Goal: Information Seeking & Learning: Learn about a topic

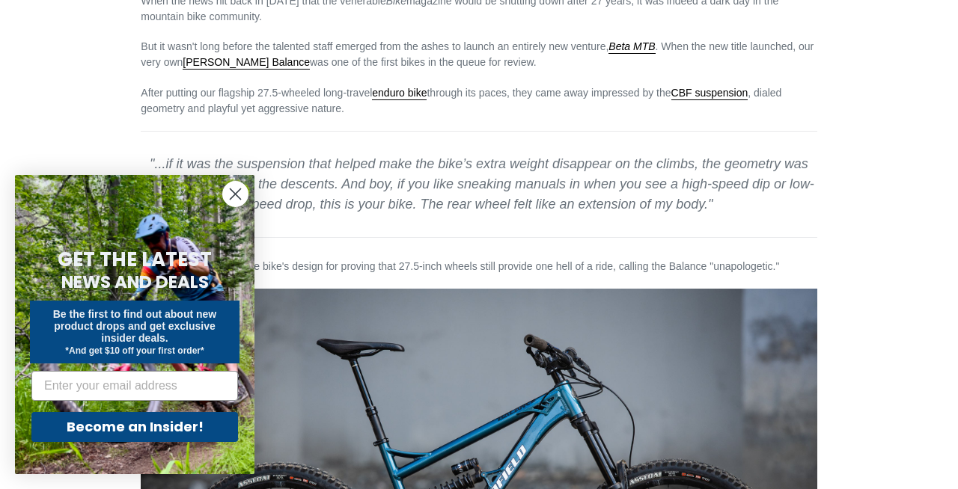
scroll to position [722, 0]
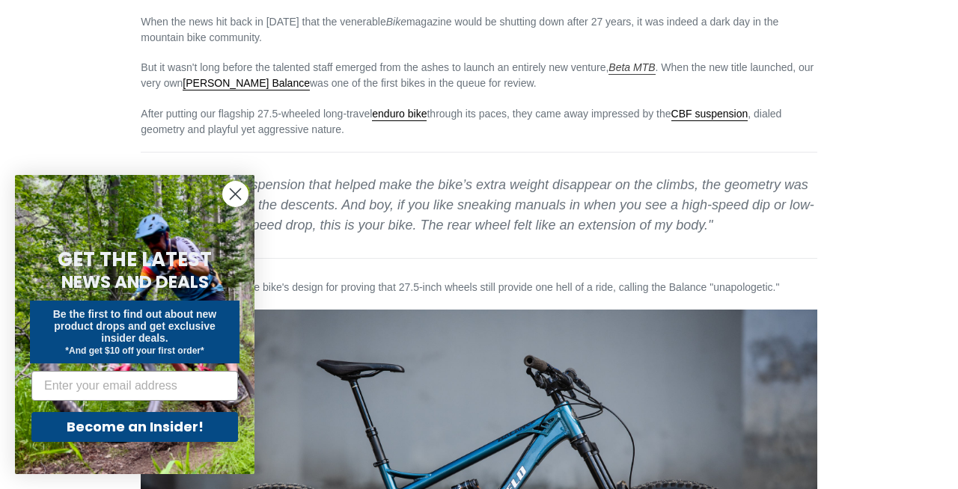
click at [642, 71] on em "Beta MTB" at bounding box center [631, 67] width 46 height 12
click at [238, 185] on circle "Close dialog" at bounding box center [235, 194] width 25 height 25
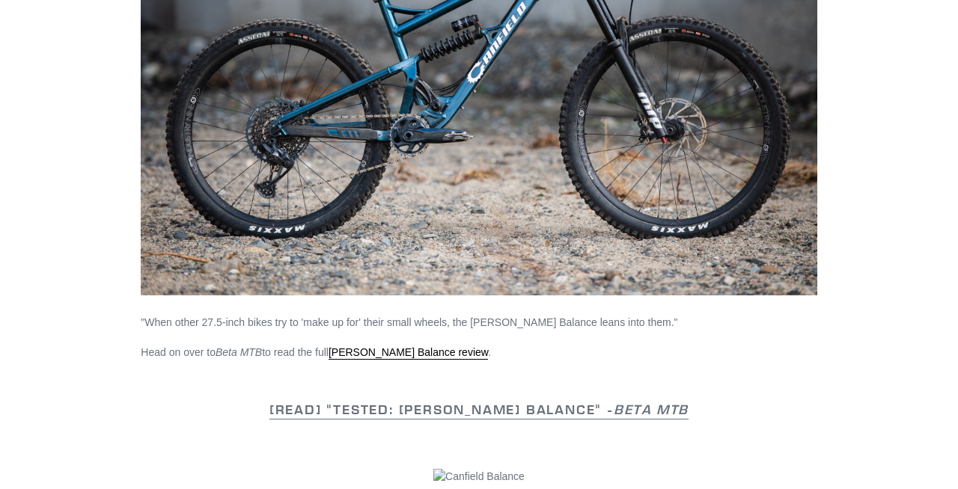
scroll to position [1223, 0]
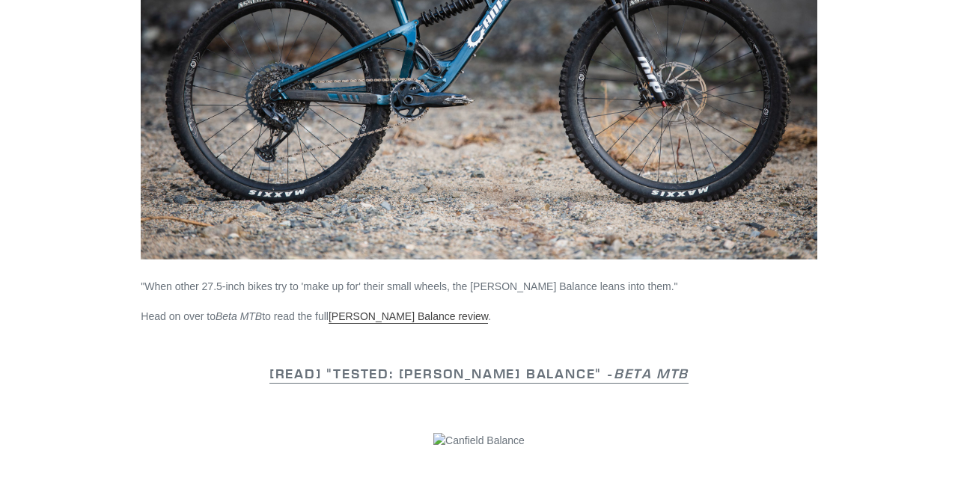
click at [368, 323] on link "[PERSON_NAME] Balance review" at bounding box center [407, 317] width 159 height 13
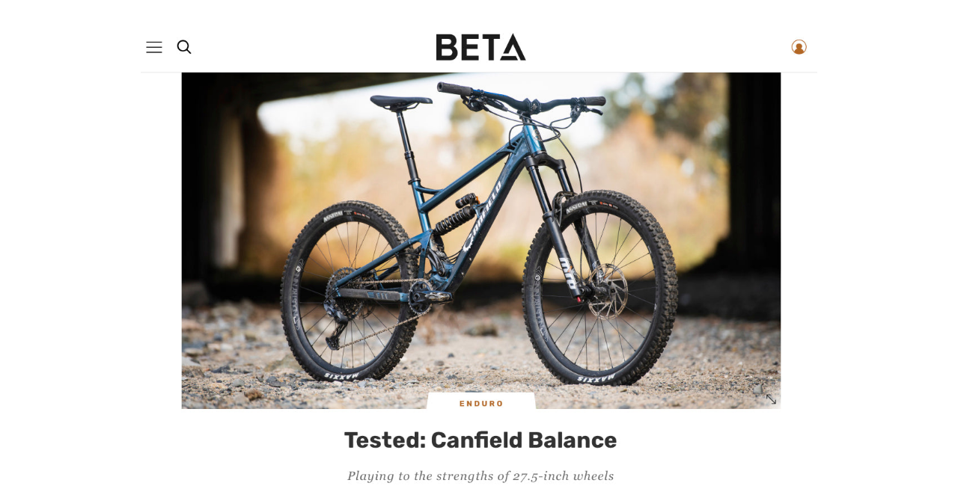
scroll to position [0, 0]
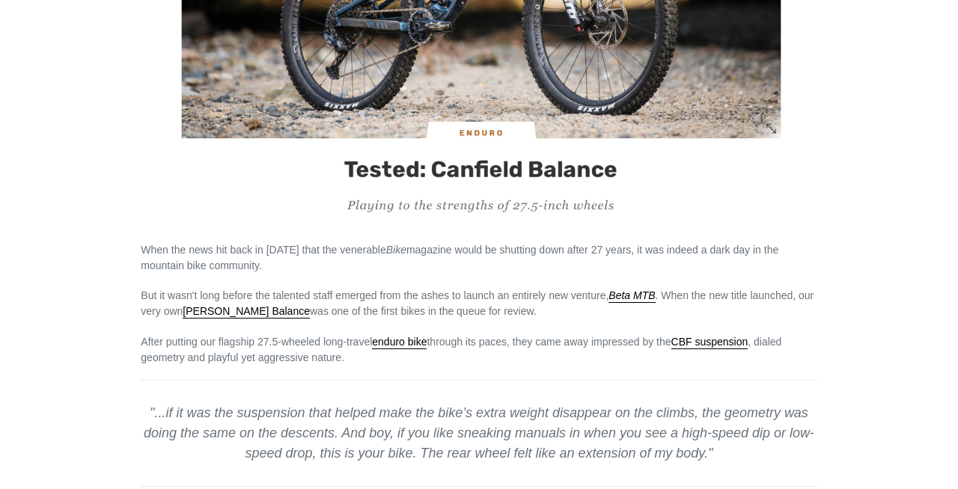
scroll to position [856, 0]
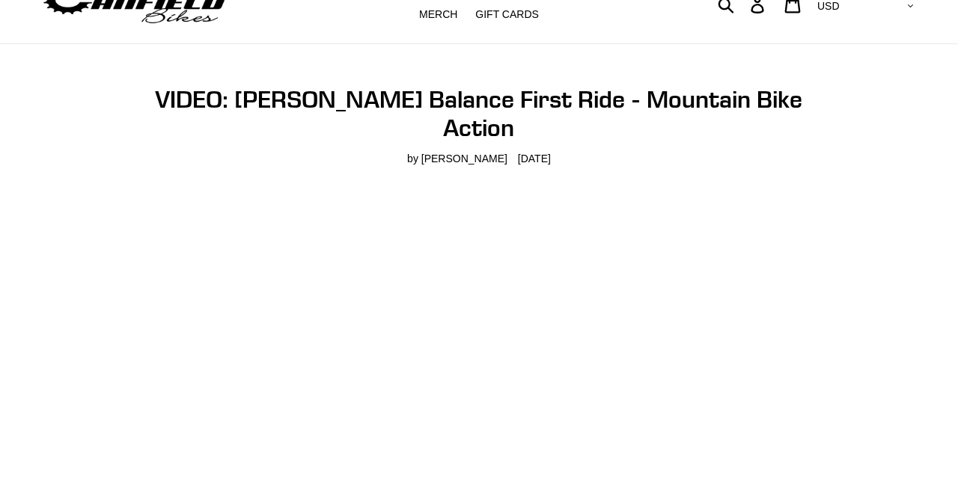
scroll to position [65, 0]
